Goal: Task Accomplishment & Management: Manage account settings

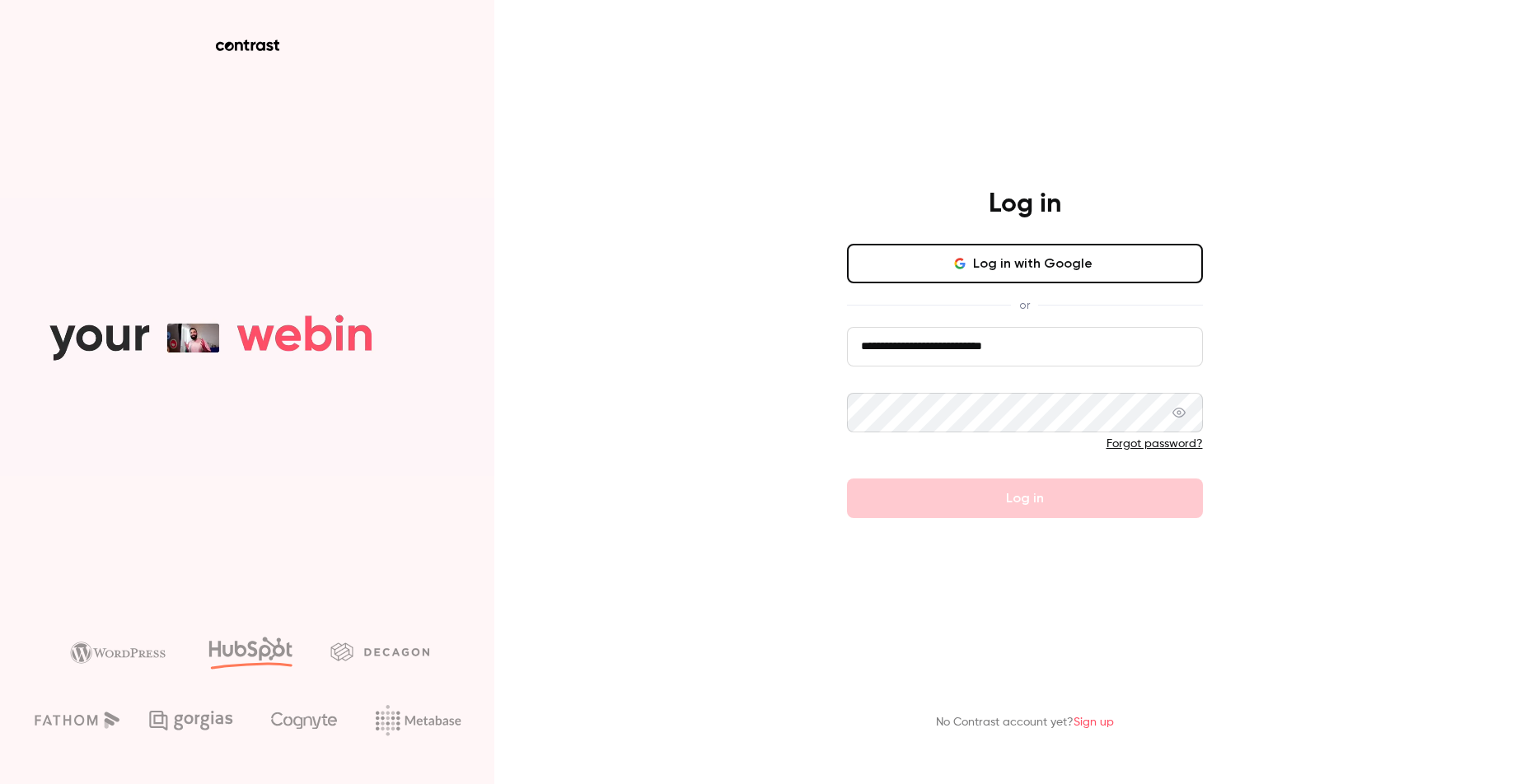
type input "**********"
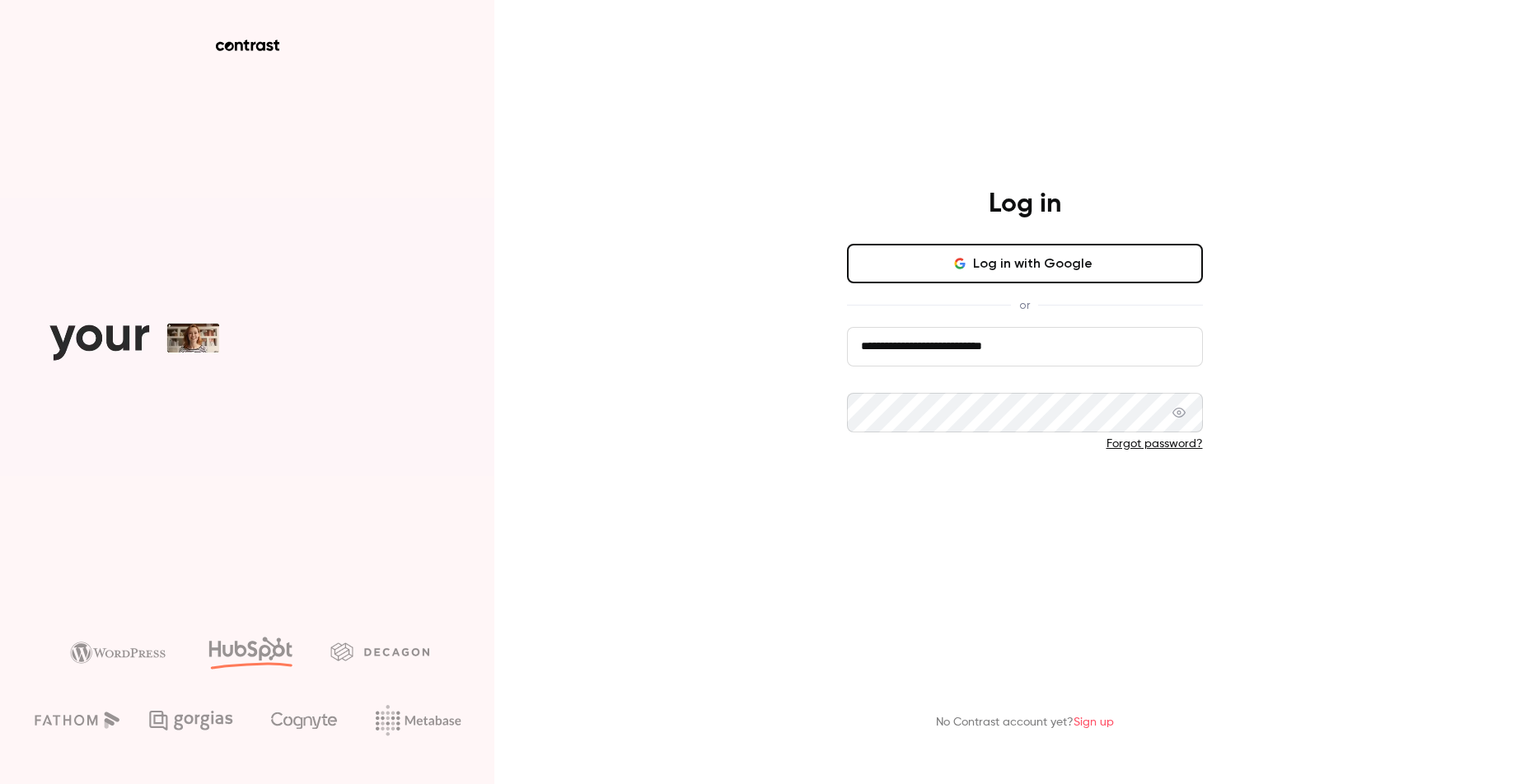
click at [1011, 503] on button "Log in" at bounding box center [1025, 499] width 356 height 40
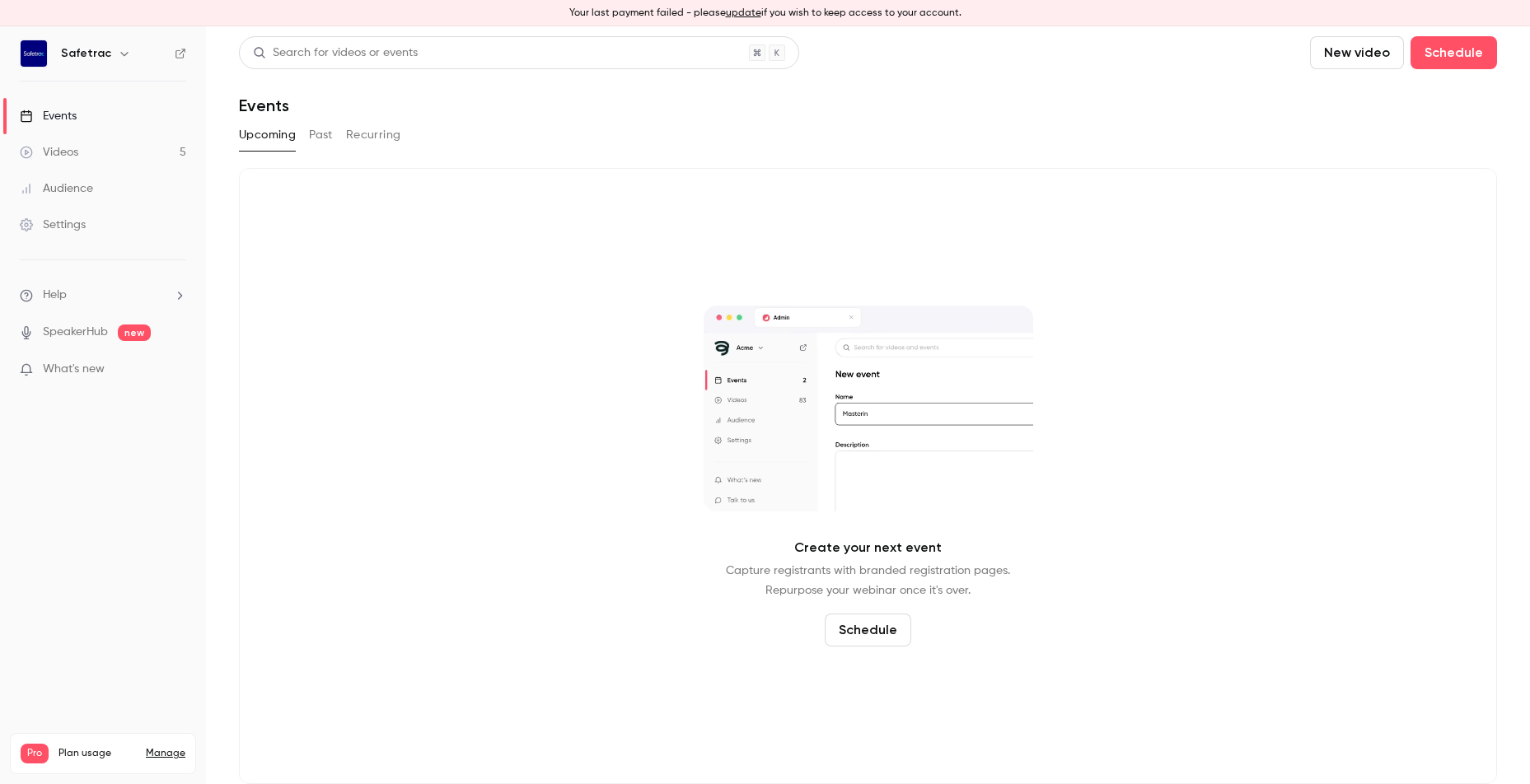
click at [97, 223] on link "Settings" at bounding box center [103, 225] width 206 height 36
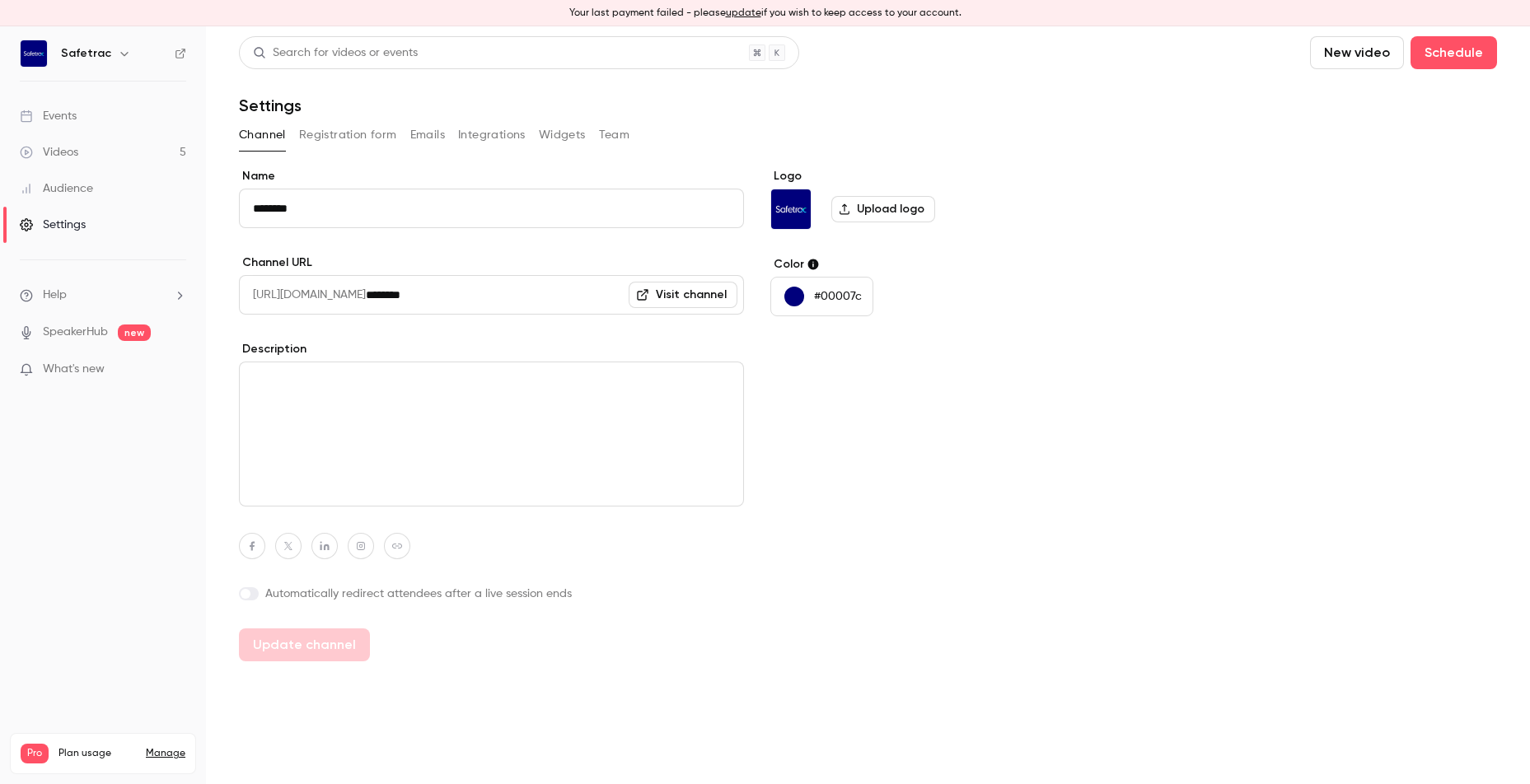
click at [79, 144] on link "Videos 5" at bounding box center [103, 153] width 206 height 36
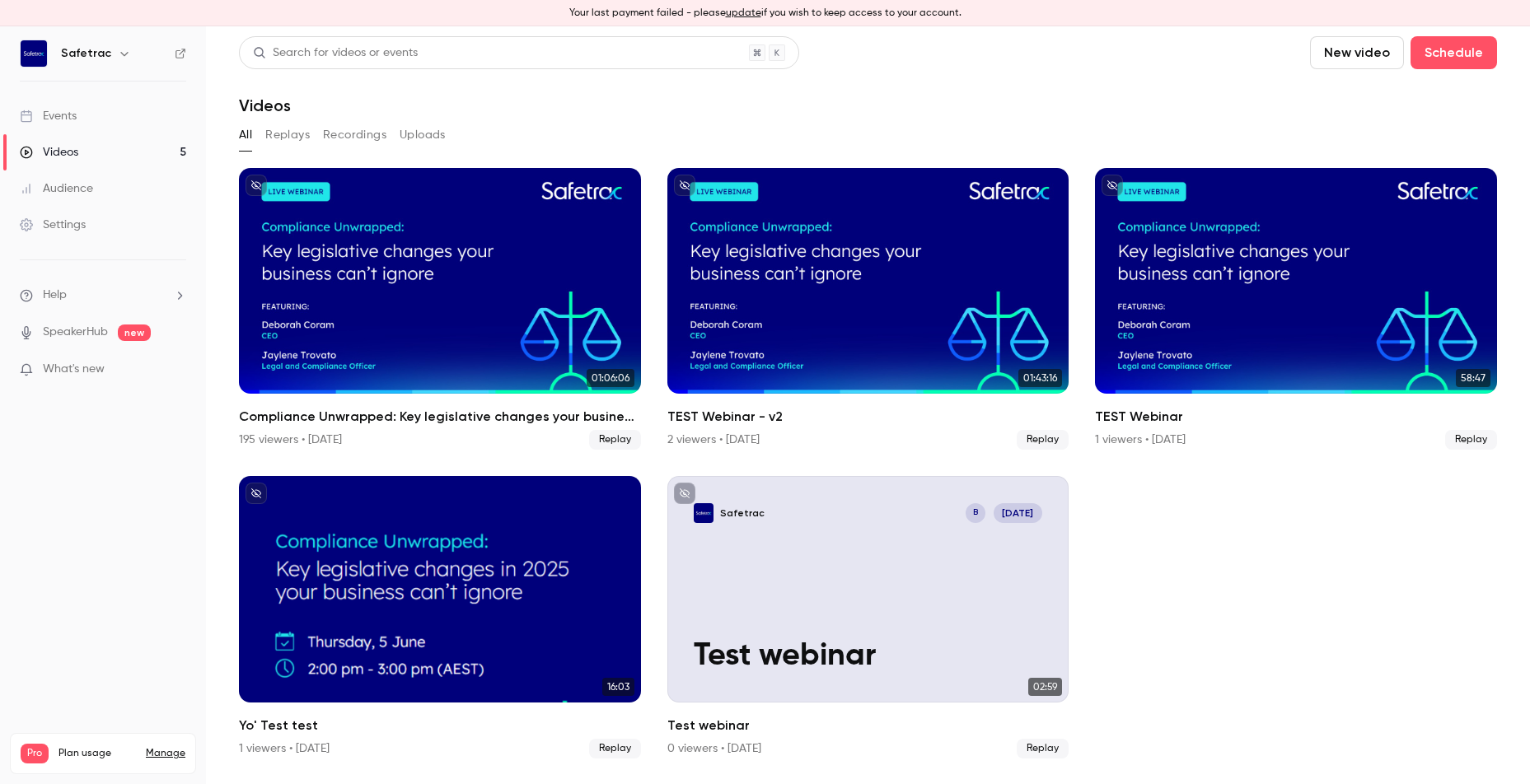
click at [68, 221] on div "Settings" at bounding box center [53, 224] width 66 height 16
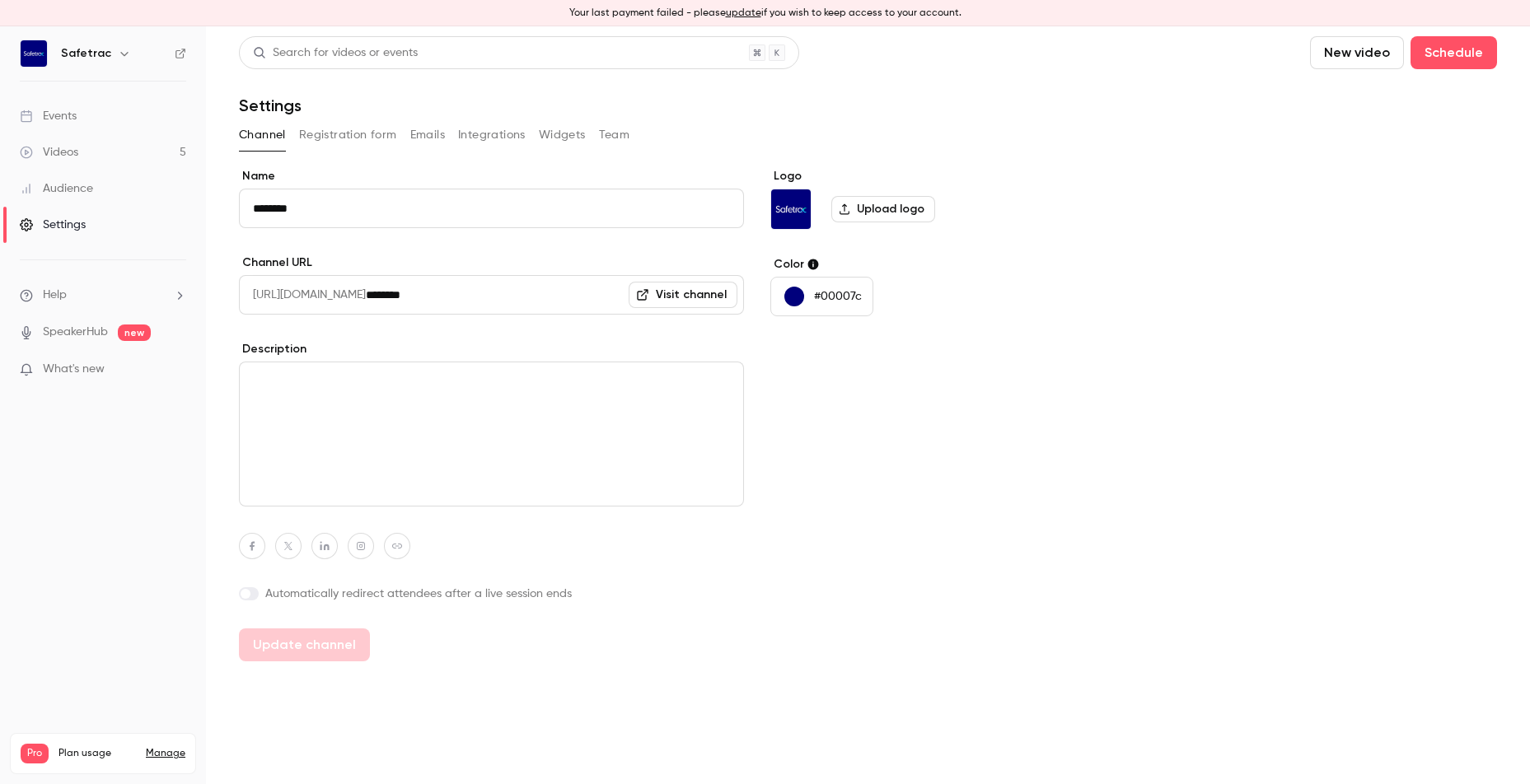
click at [928, 12] on p "Your last payment failed - please update if you wish to keep access to your acc…" at bounding box center [765, 13] width 393 height 15
click at [740, 11] on button "update" at bounding box center [743, 13] width 35 height 15
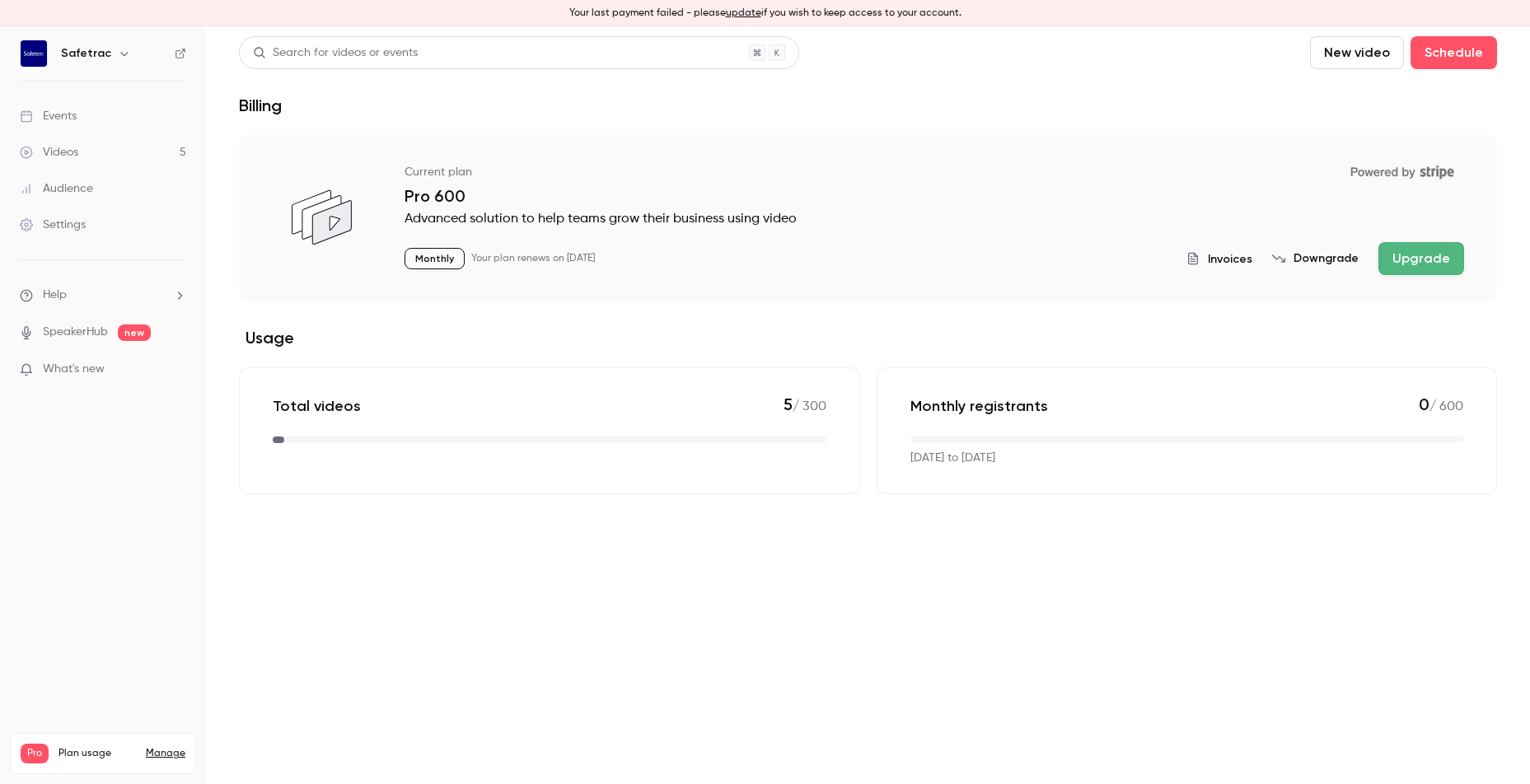
click at [1340, 254] on button "Downgrade" at bounding box center [1315, 258] width 86 height 16
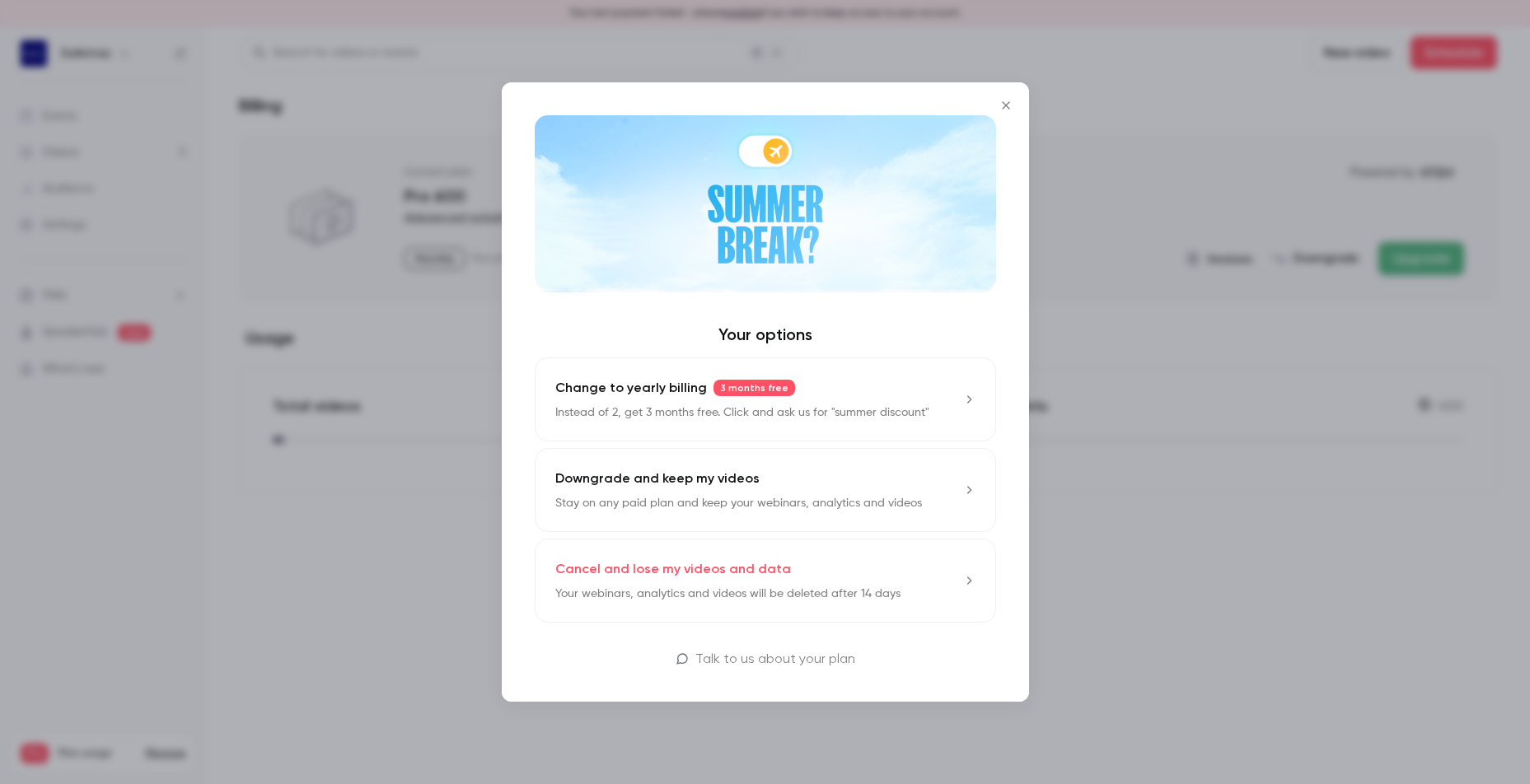
click at [902, 497] on p "Stay on any paid plan and keep your webinars, analytics and videos" at bounding box center [739, 503] width 367 height 16
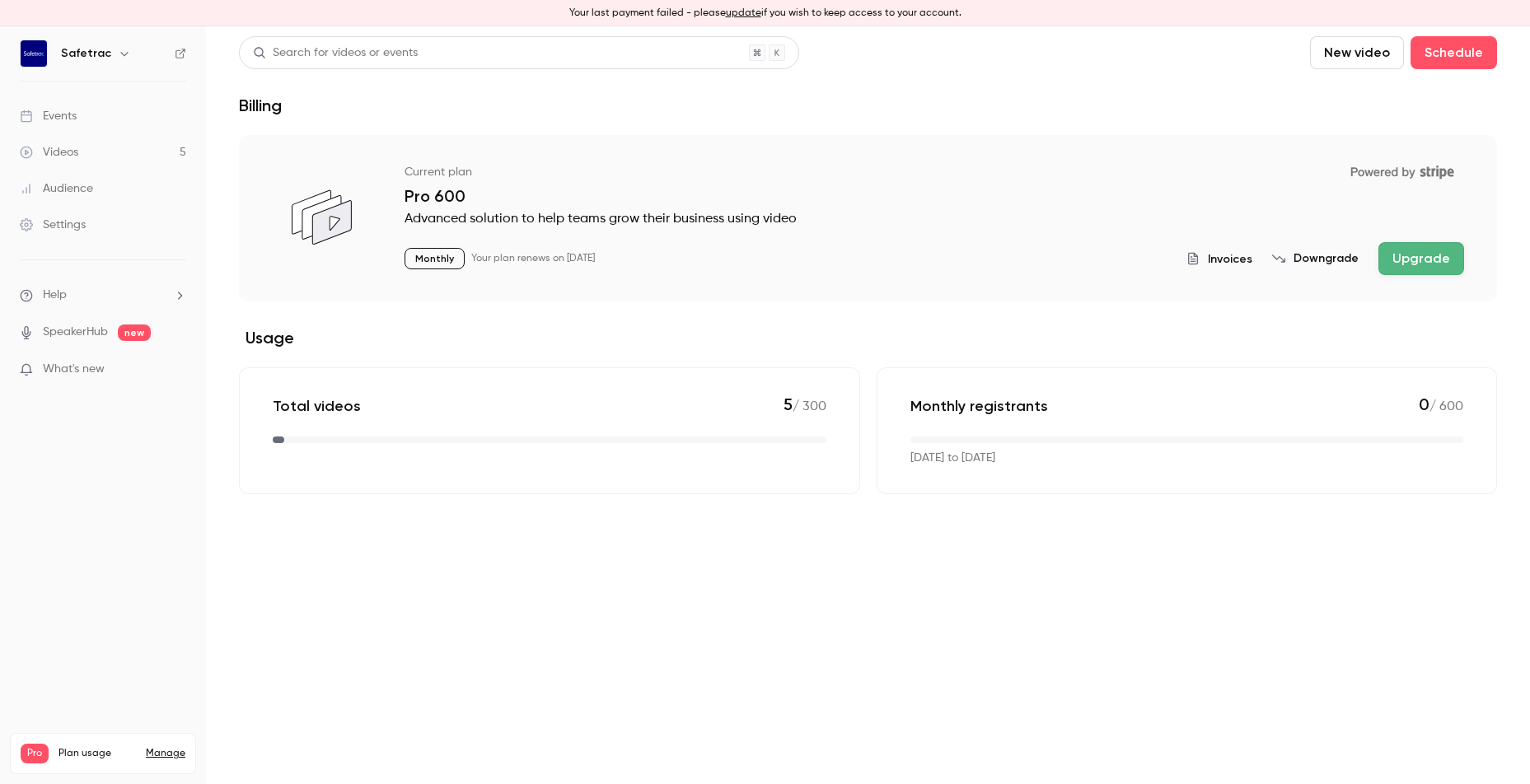
click at [740, 15] on button "update" at bounding box center [743, 13] width 35 height 15
